Goal: Navigation & Orientation: Find specific page/section

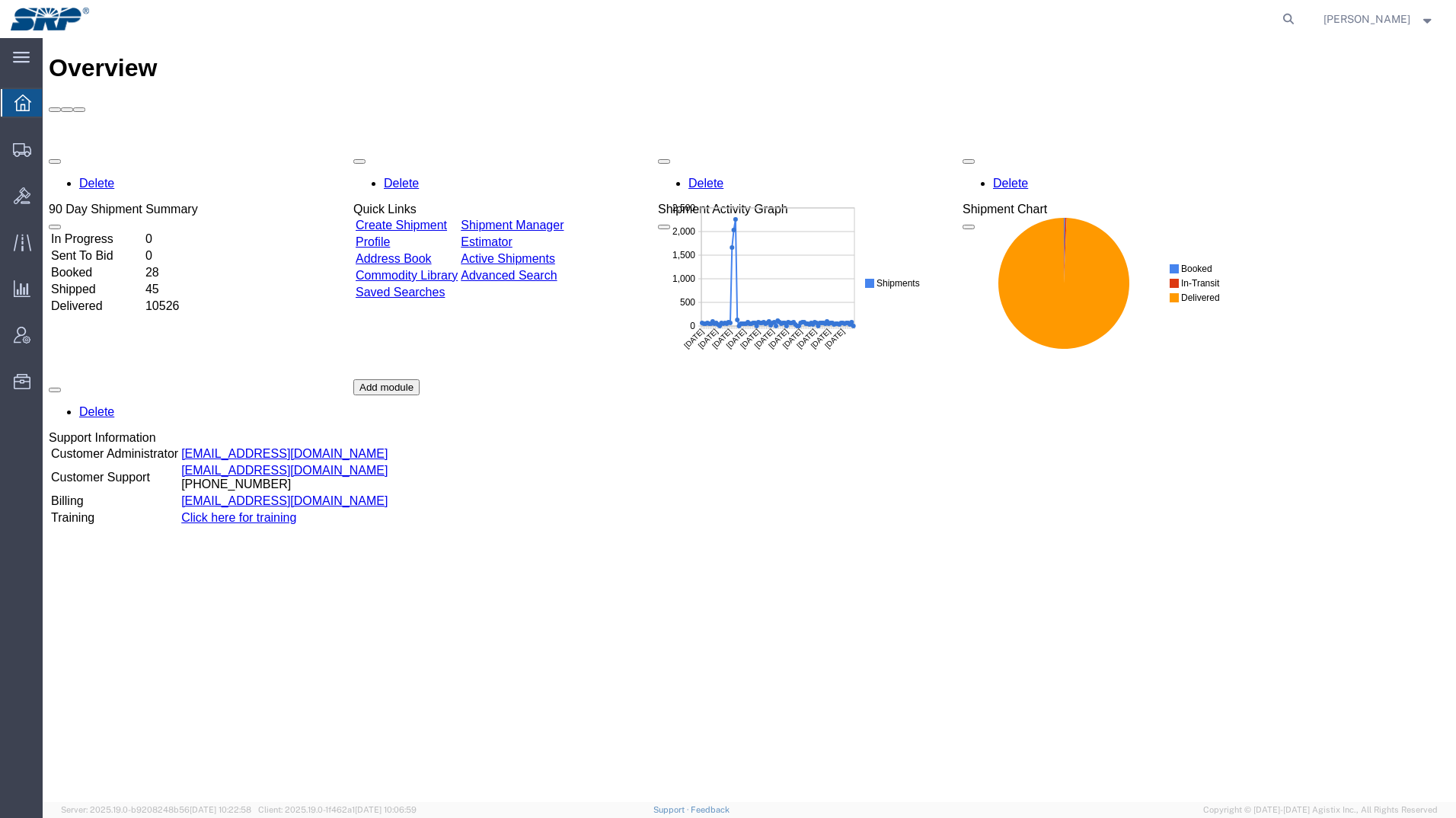
click at [0, 139] on html "main_menu Created with Sketch. Collapse Menu Overview Shipments Shipment Manage…" at bounding box center [728, 409] width 1456 height 818
click at [12, 148] on div at bounding box center [22, 149] width 42 height 31
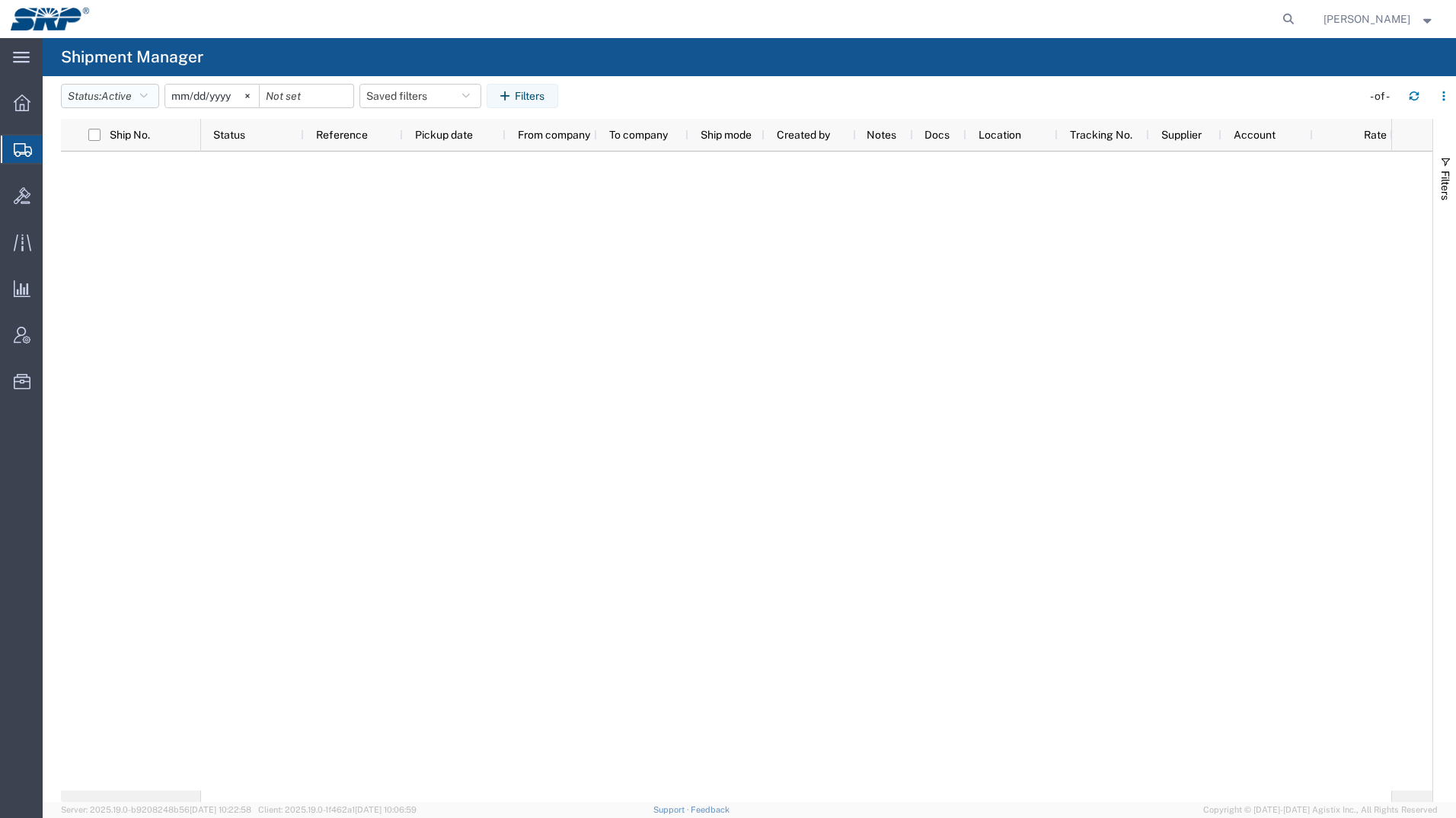
click at [132, 99] on span "Active" at bounding box center [116, 96] width 31 height 12
click at [112, 169] on span "All" at bounding box center [150, 176] width 177 height 24
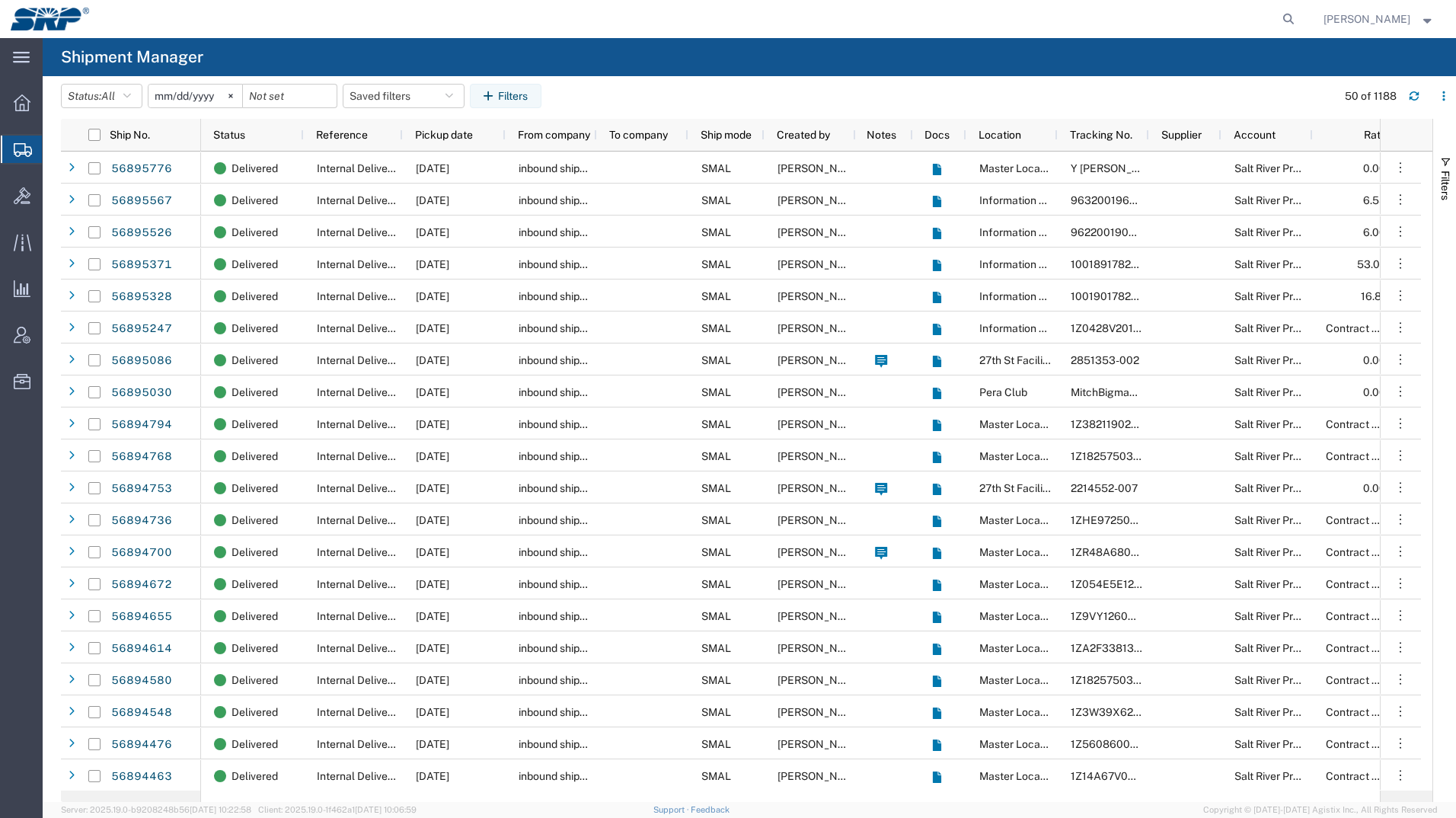
click at [36, 156] on div at bounding box center [22, 149] width 42 height 27
click at [17, 101] on icon at bounding box center [22, 103] width 17 height 17
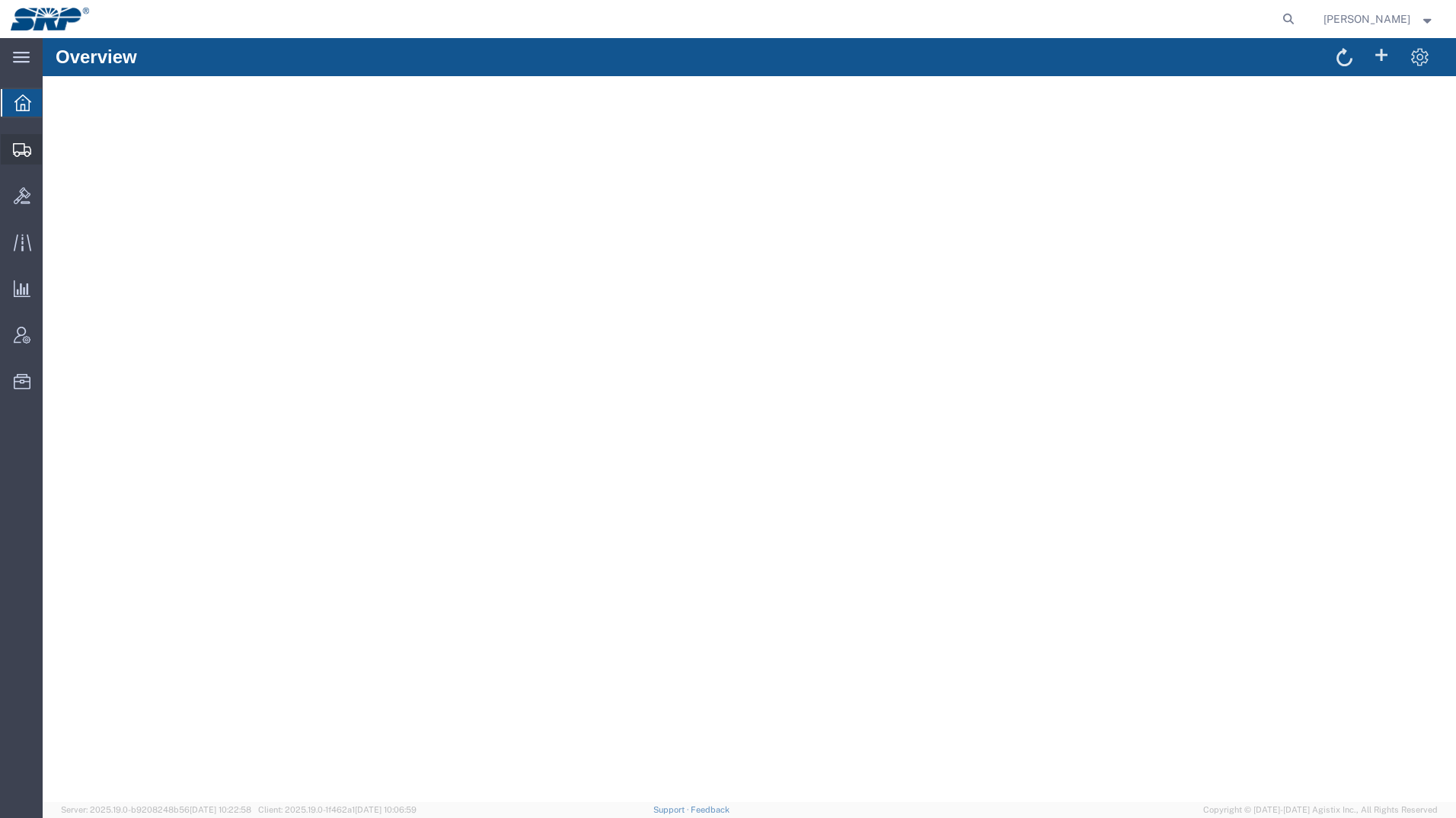
click at [14, 144] on icon at bounding box center [22, 150] width 18 height 14
